Goal: Transaction & Acquisition: Purchase product/service

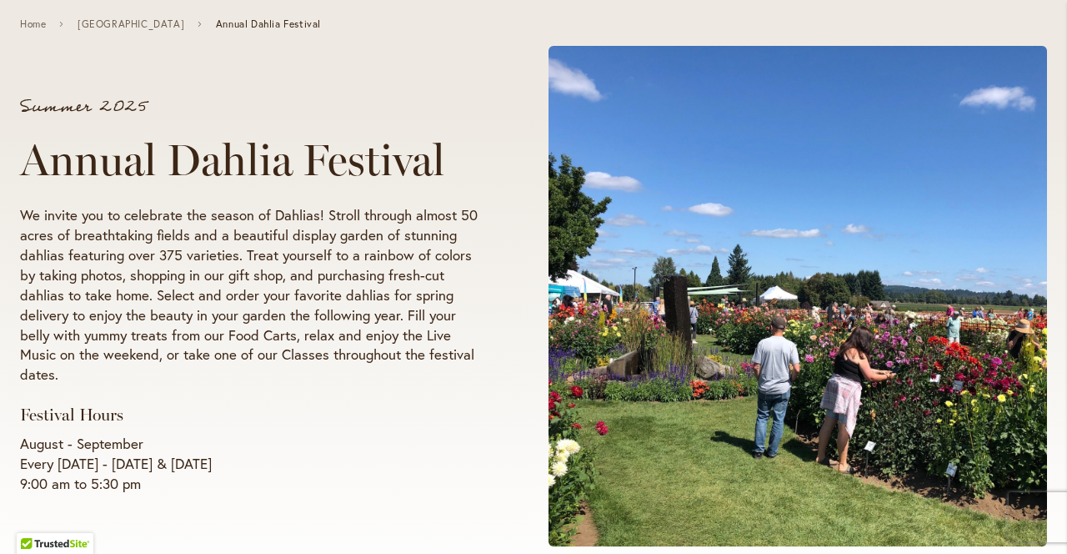
scroll to position [268, 0]
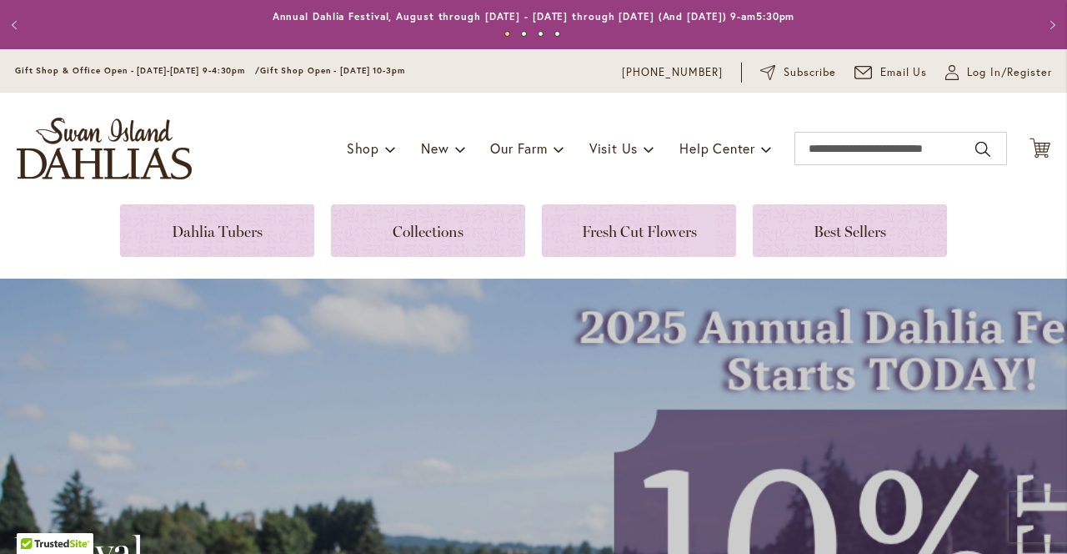
click at [234, 233] on link at bounding box center [217, 230] width 194 height 53
